Goal: Use online tool/utility: Utilize a website feature to perform a specific function

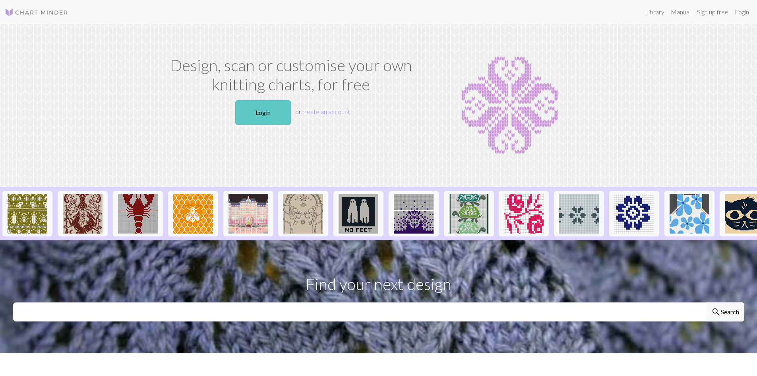
click at [262, 109] on link "Login" at bounding box center [263, 112] width 56 height 25
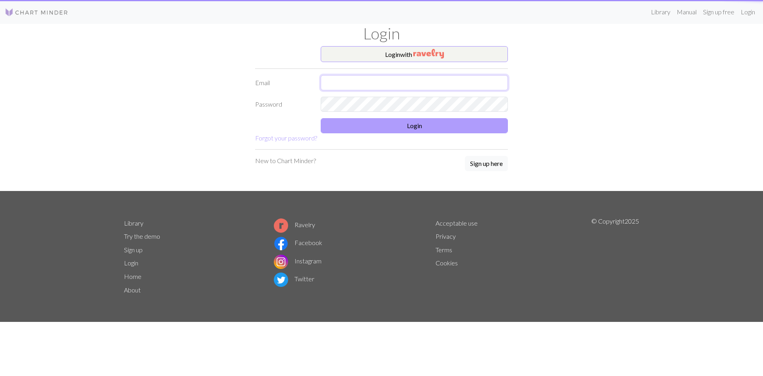
type input "[EMAIL_ADDRESS][DOMAIN_NAME]"
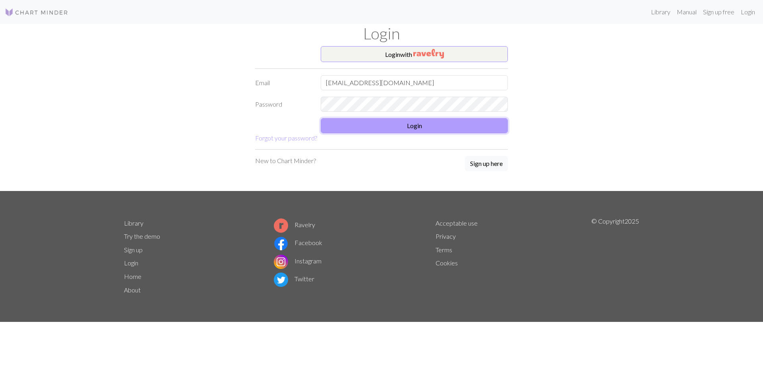
click at [344, 124] on button "Login" at bounding box center [414, 125] width 187 height 15
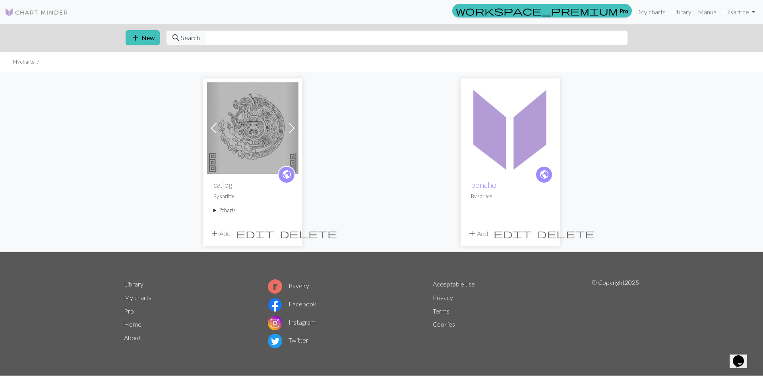
click at [253, 127] on img at bounding box center [252, 127] width 91 height 91
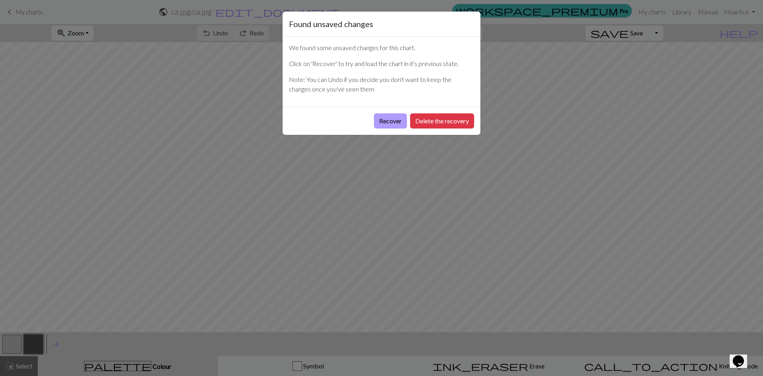
click at [393, 122] on button "Recover" at bounding box center [390, 120] width 33 height 15
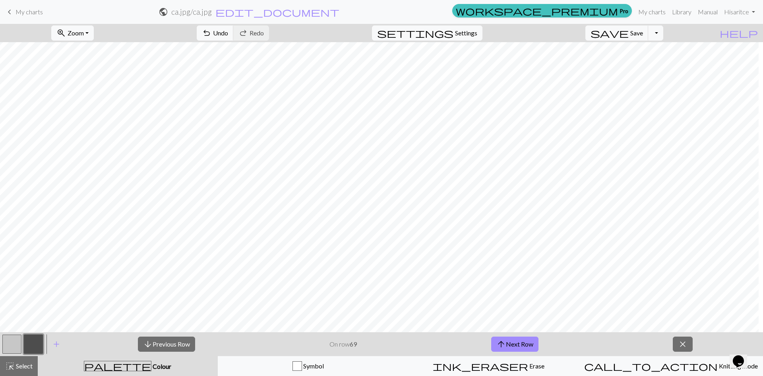
scroll to position [1272, 377]
click at [524, 343] on button "arrow_upward Next Row" at bounding box center [514, 343] width 47 height 15
click at [533, 348] on button "arrow_upward Next Row" at bounding box center [514, 343] width 47 height 15
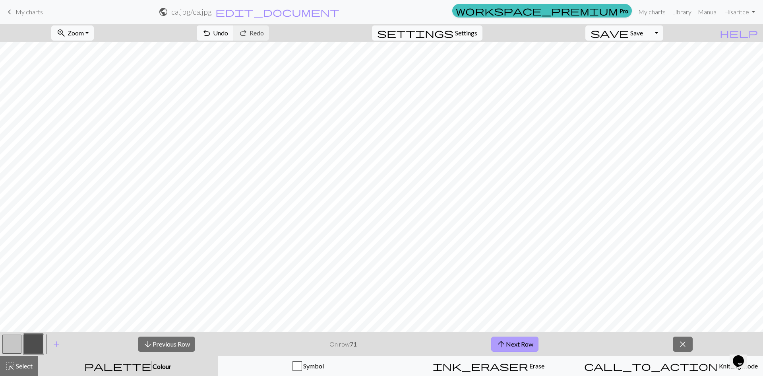
click at [534, 347] on button "arrow_upward Next Row" at bounding box center [514, 343] width 47 height 15
click at [532, 339] on button "arrow_upward Next Row" at bounding box center [514, 343] width 47 height 15
click at [501, 342] on span "arrow_upward" at bounding box center [501, 343] width 10 height 11
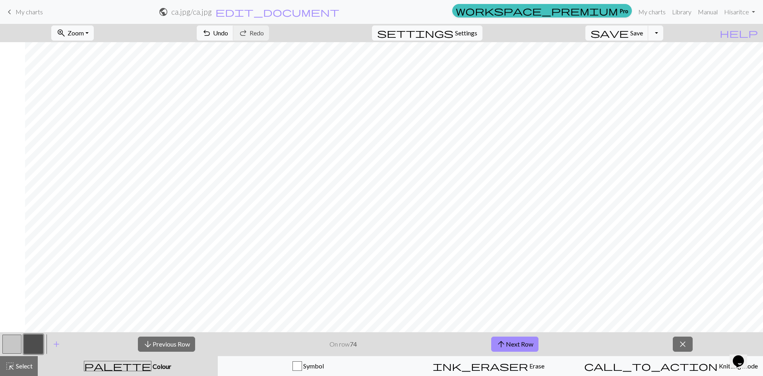
scroll to position [1272, 876]
click at [502, 342] on span "arrow_upward" at bounding box center [501, 343] width 10 height 11
click at [498, 343] on span "arrow_upward" at bounding box center [501, 343] width 10 height 11
